Goal: Task Accomplishment & Management: Use online tool/utility

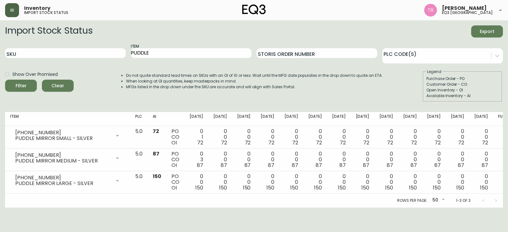
click at [13, 10] on icon "button" at bounding box center [12, 10] width 5 height 5
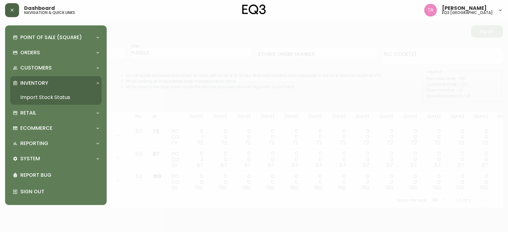
click at [46, 98] on link "Import Stock Status" at bounding box center [55, 97] width 91 height 15
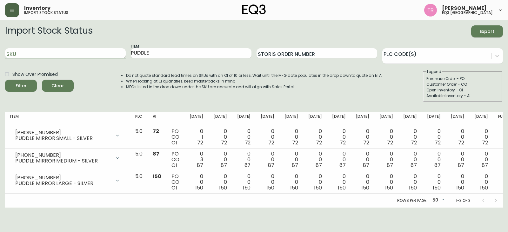
click at [51, 56] on input "SKU" at bounding box center [65, 53] width 121 height 10
paste input "7020-503-13"
type input "7020-503-13"
click at [5, 80] on button "Filter" at bounding box center [21, 86] width 32 height 12
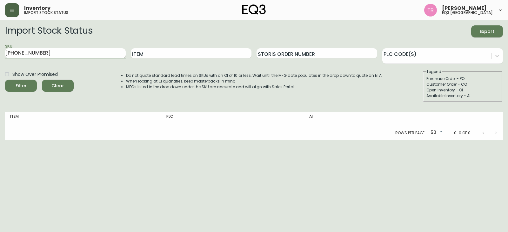
click at [45, 56] on input "7020-503-13" at bounding box center [65, 53] width 121 height 10
click at [5, 80] on button "Filter" at bounding box center [21, 86] width 32 height 12
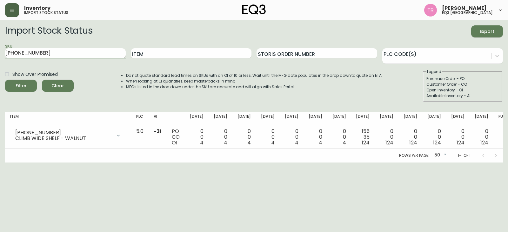
click at [69, 52] on input "7020-503-13" at bounding box center [65, 53] width 121 height 10
paste input "2-16"
type input "7020-502-16"
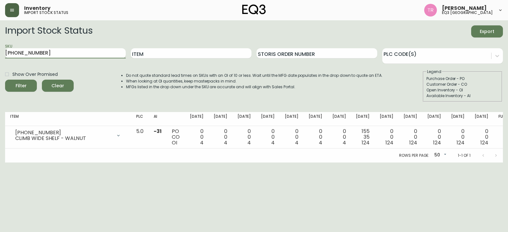
click at [5, 80] on button "Filter" at bounding box center [21, 86] width 32 height 12
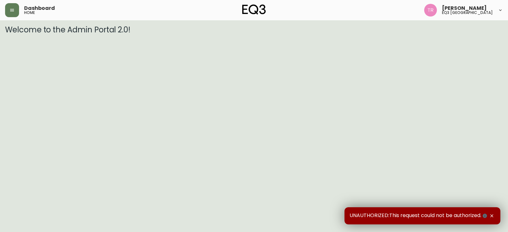
click at [20, 9] on div "Dashboard home" at bounding box center [88, 10] width 166 height 14
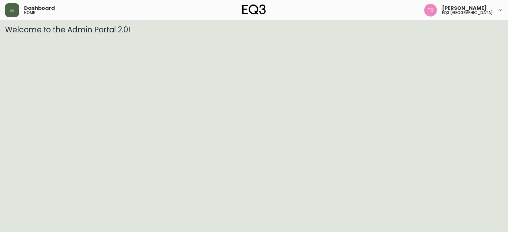
click at [15, 9] on button "button" at bounding box center [12, 10] width 14 height 14
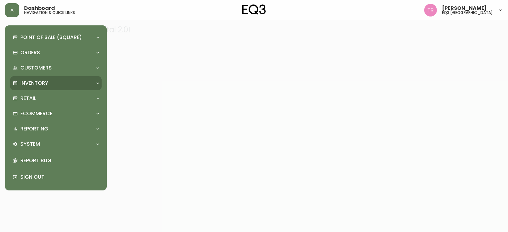
click at [47, 86] on p "Inventory" at bounding box center [34, 83] width 28 height 7
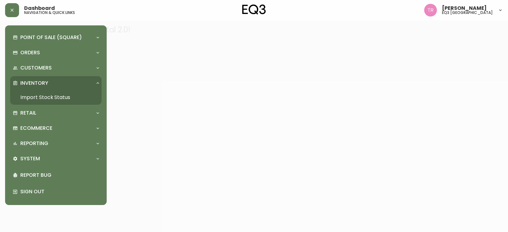
click at [47, 96] on link "Import Stock Status" at bounding box center [55, 97] width 91 height 15
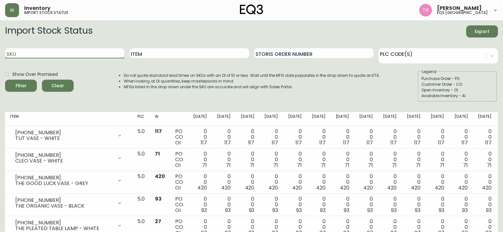
click at [72, 53] on input "SKU" at bounding box center [64, 53] width 119 height 10
paste input "[PHONE_NUMBER]"
type input "[PHONE_NUMBER]"
click at [5, 80] on button "Filter" at bounding box center [21, 86] width 32 height 12
